Goal: Information Seeking & Learning: Learn about a topic

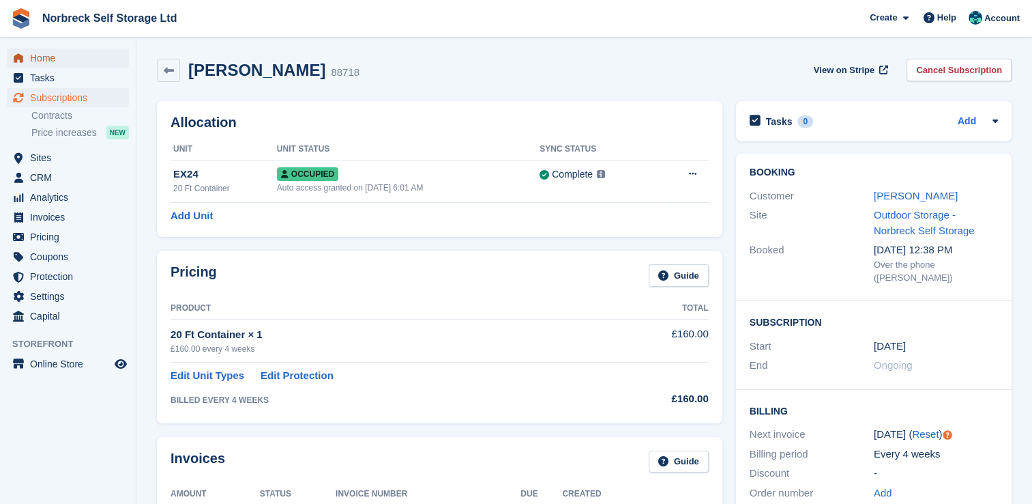
click at [45, 57] on span "Home" at bounding box center [71, 57] width 82 height 19
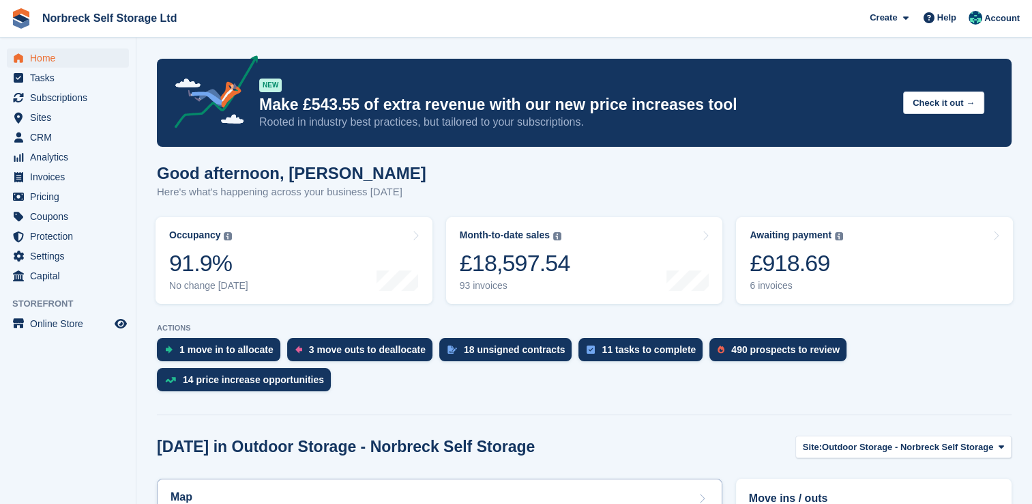
click at [564, 491] on div "Map" at bounding box center [440, 498] width 538 height 15
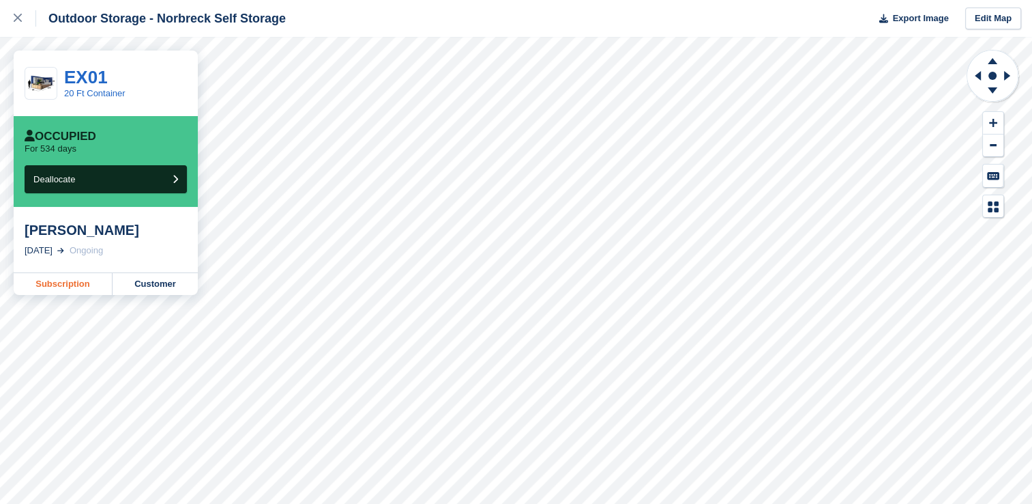
click at [57, 283] on link "Subscription" at bounding box center [63, 284] width 99 height 22
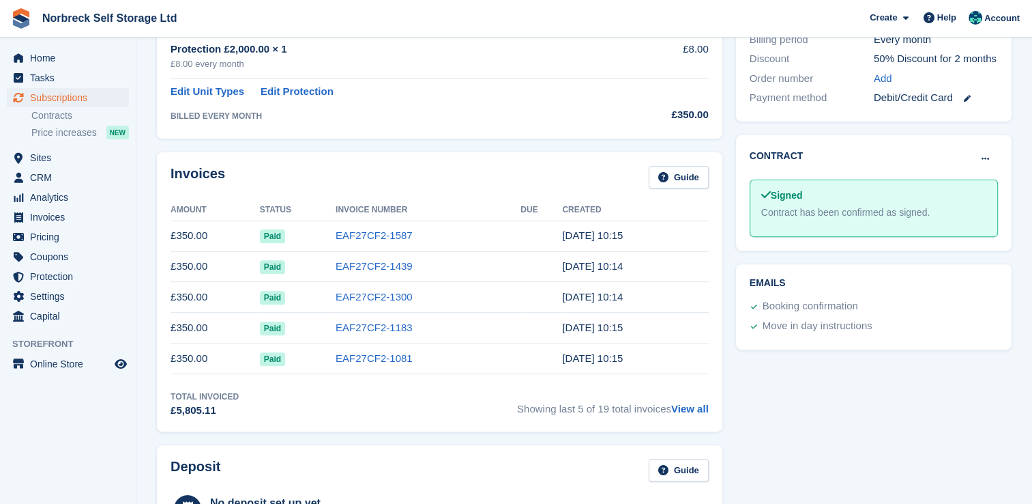
scroll to position [426, 0]
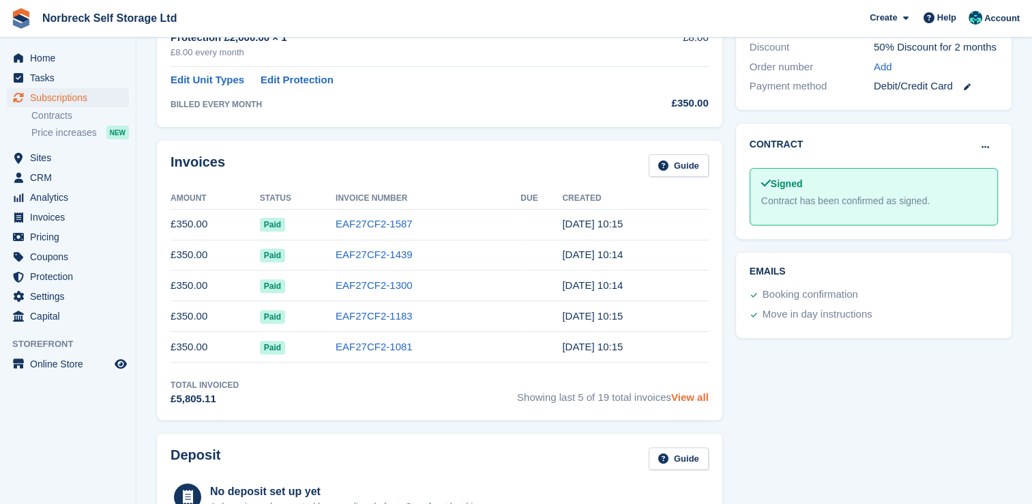
click at [690, 396] on link "View all" at bounding box center [690, 397] width 38 height 12
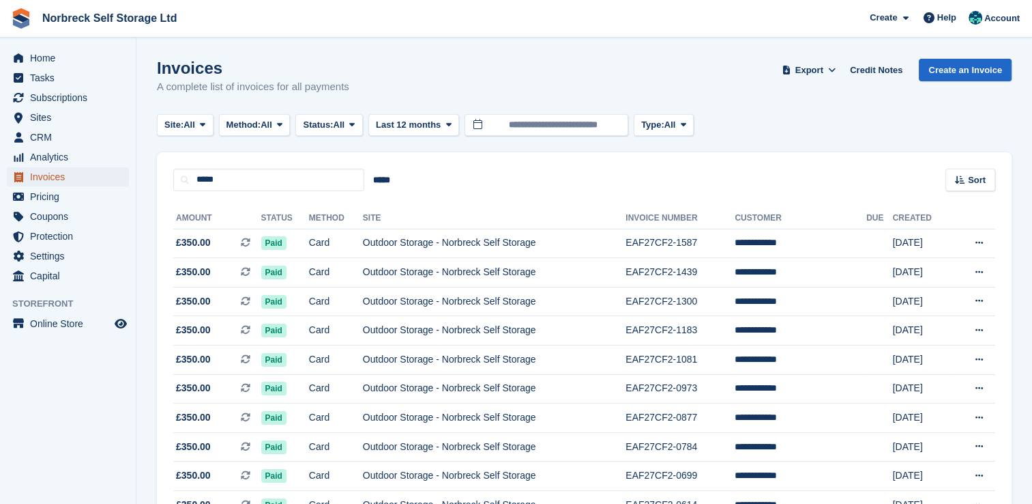
click at [41, 179] on span "Invoices" at bounding box center [71, 176] width 82 height 19
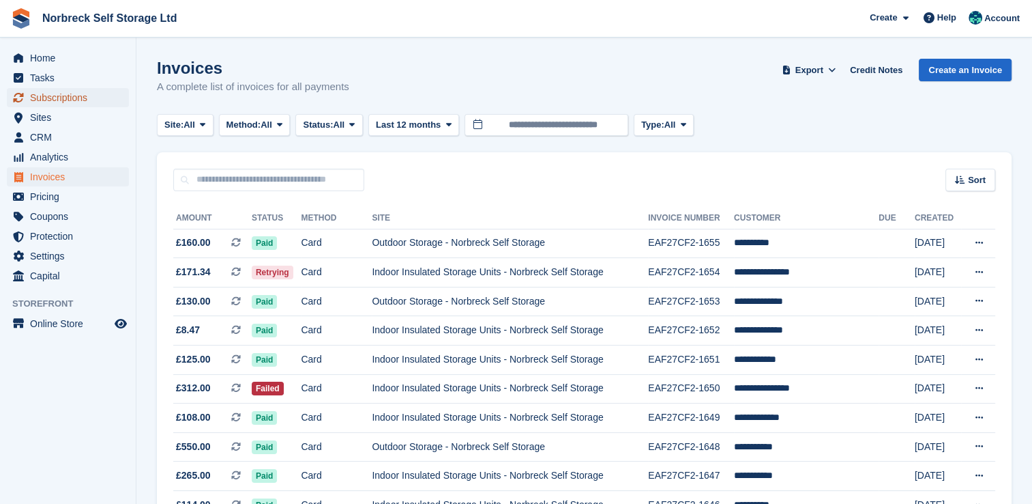
click at [61, 98] on span "Subscriptions" at bounding box center [71, 97] width 82 height 19
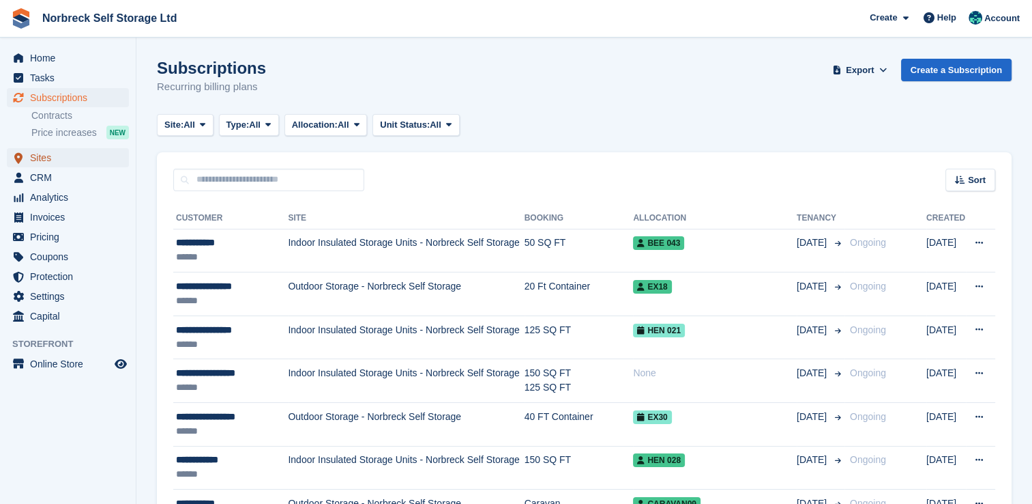
click at [59, 164] on span "Sites" at bounding box center [71, 157] width 82 height 19
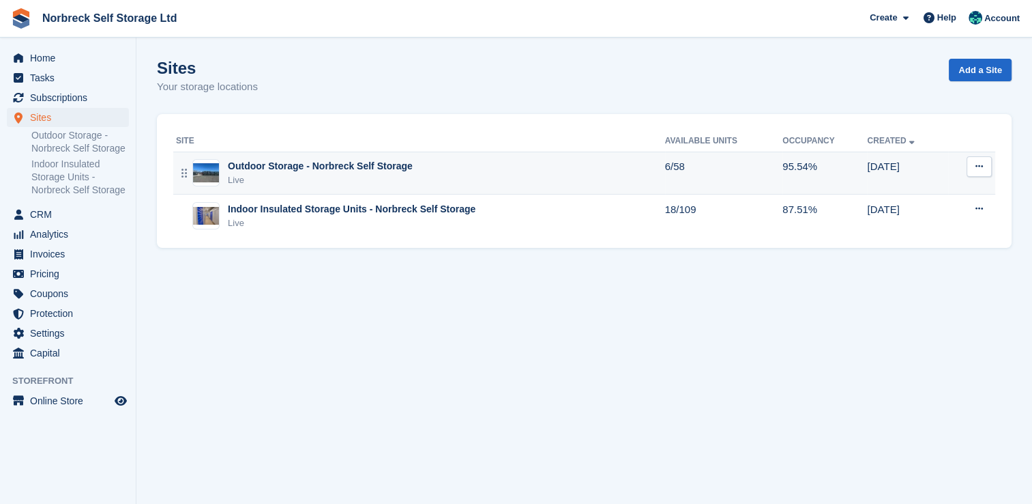
click at [332, 172] on div "Outdoor Storage - Norbreck Self Storage" at bounding box center [320, 166] width 185 height 14
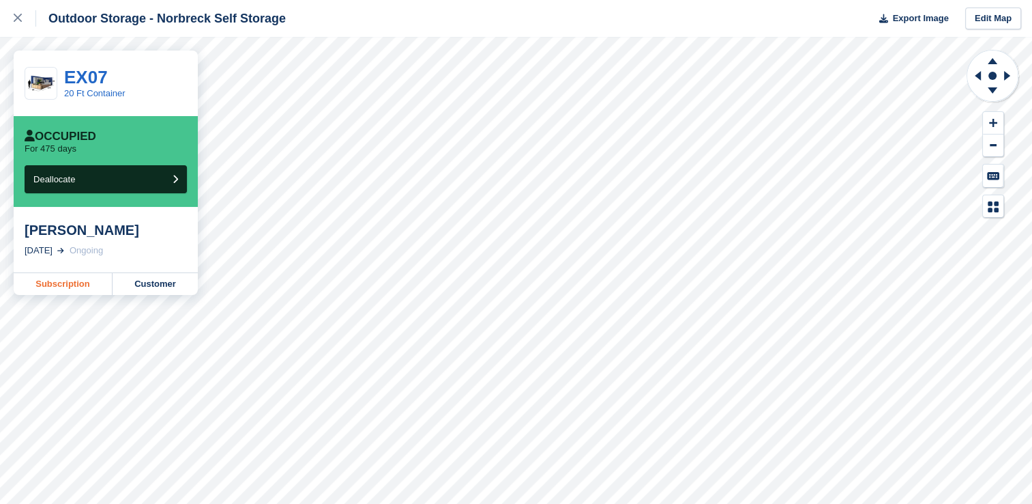
click at [78, 293] on link "Subscription" at bounding box center [63, 284] width 99 height 22
click at [83, 284] on link "Subscription" at bounding box center [63, 284] width 99 height 22
click at [82, 288] on link "Subscription" at bounding box center [63, 284] width 99 height 22
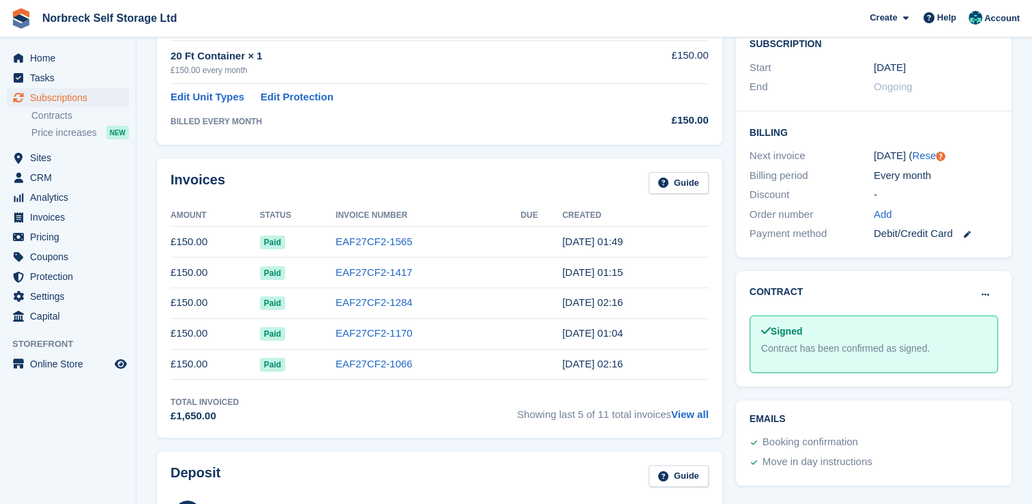
scroll to position [295, 0]
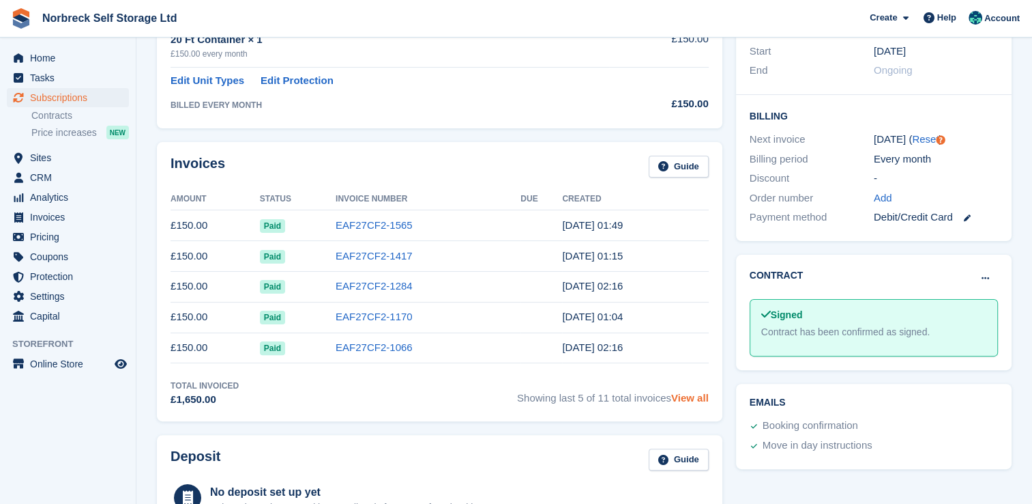
click at [682, 401] on link "View all" at bounding box center [690, 398] width 38 height 12
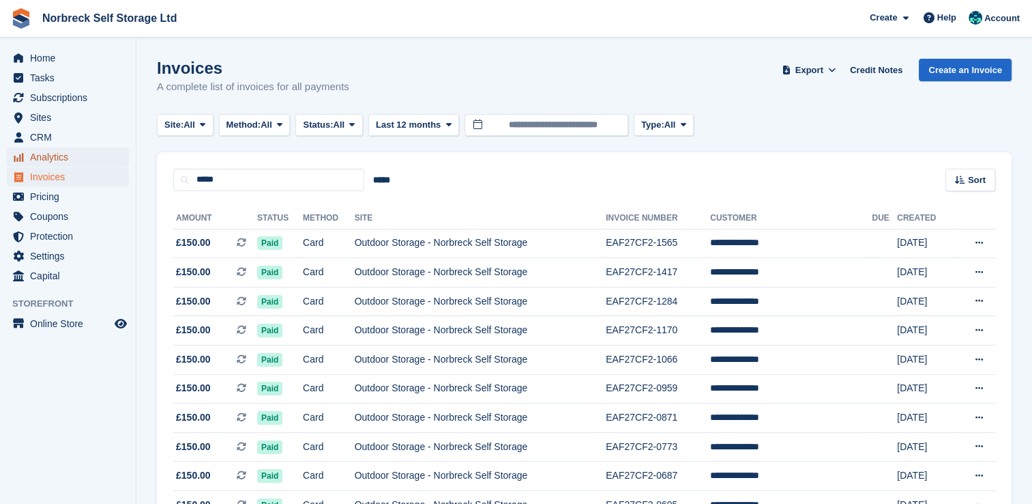
click at [47, 156] on span "Analytics" at bounding box center [71, 156] width 82 height 19
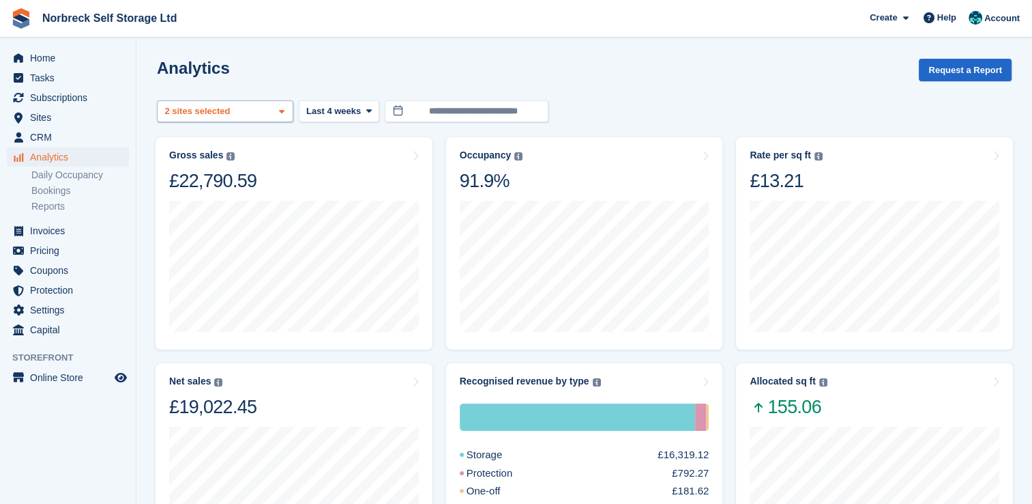
click at [280, 112] on icon at bounding box center [281, 111] width 5 height 9
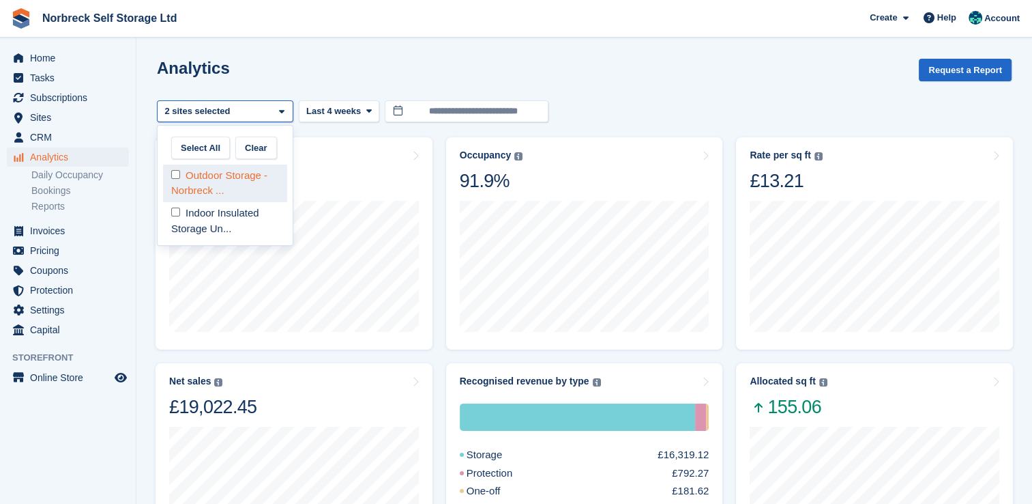
click at [246, 177] on div "Outdoor Storage - Norbreck ..." at bounding box center [225, 183] width 124 height 38
select select "****"
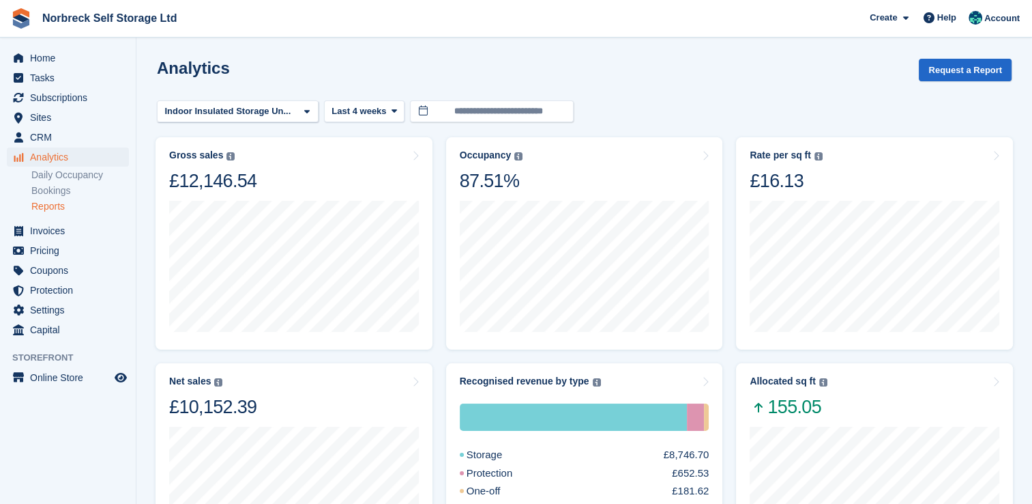
click at [46, 205] on link "Reports" at bounding box center [80, 206] width 98 height 13
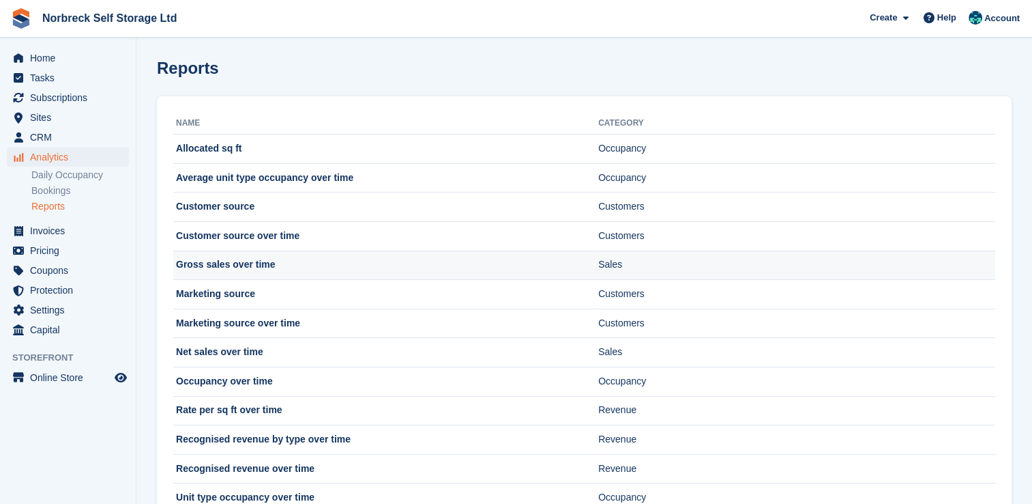
click at [255, 262] on td "Gross sales over time" at bounding box center [385, 264] width 425 height 29
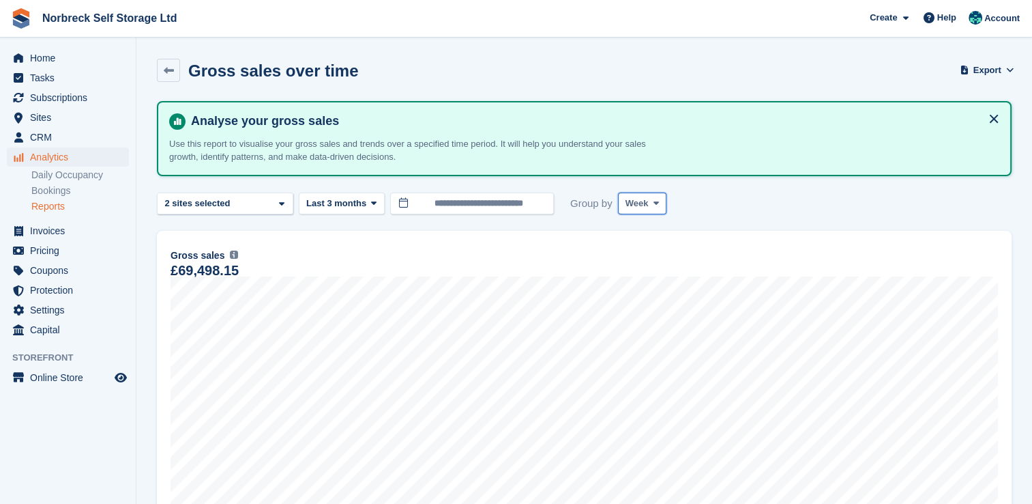
click at [656, 203] on span at bounding box center [656, 203] width 11 height 11
click at [648, 280] on link "Month" at bounding box center [683, 284] width 119 height 25
click at [371, 203] on icon at bounding box center [373, 203] width 5 height 9
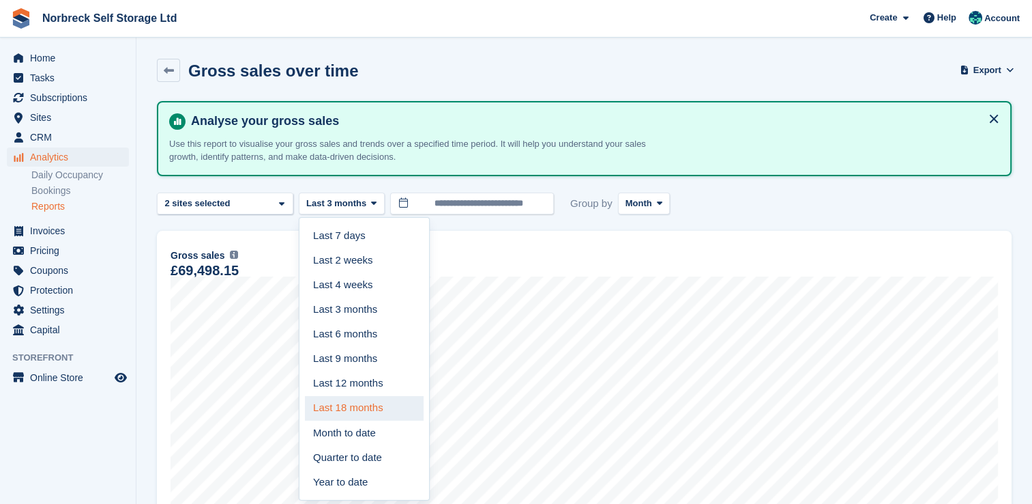
click at [356, 408] on link "Last 18 months" at bounding box center [364, 408] width 119 height 25
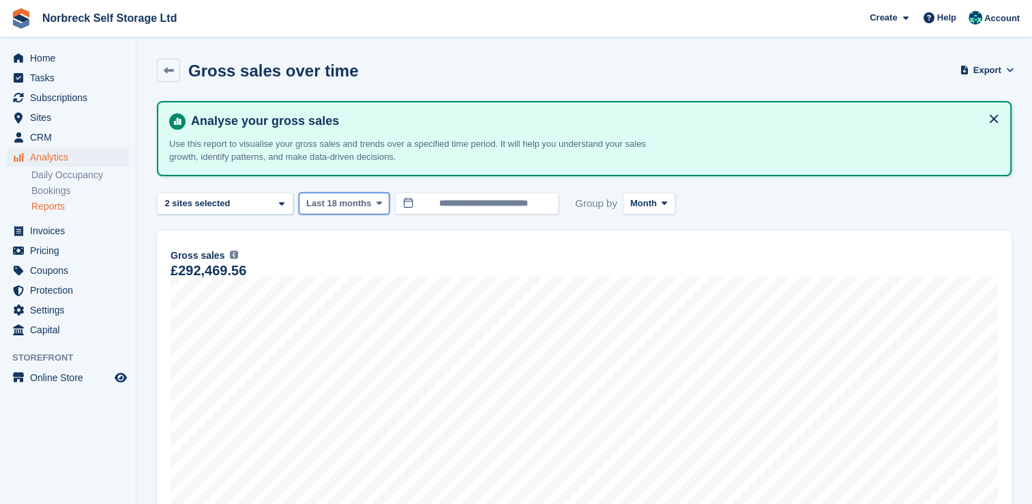
click at [377, 201] on icon at bounding box center [379, 203] width 5 height 9
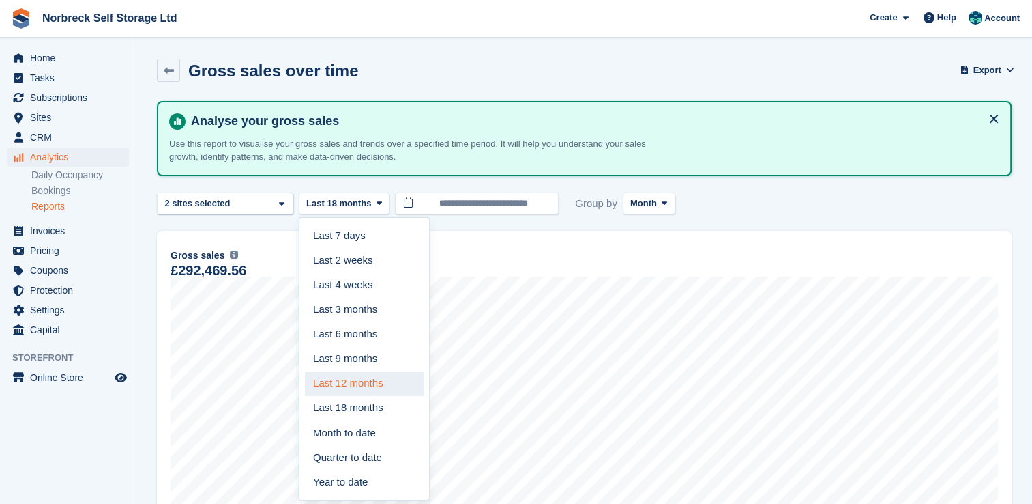
click at [357, 390] on link "Last 12 months" at bounding box center [364, 383] width 119 height 25
